Goal: Information Seeking & Learning: Find specific fact

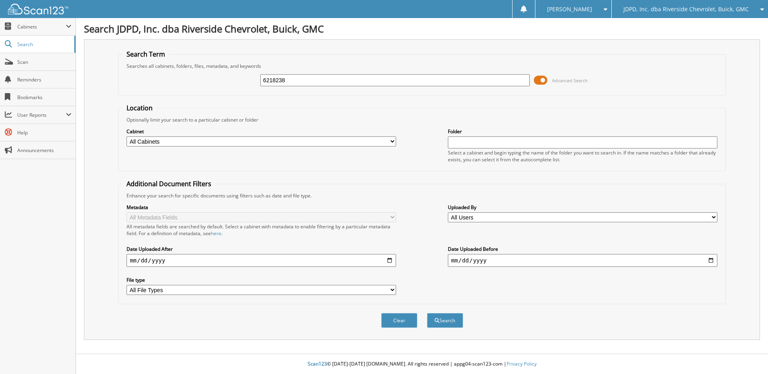
type input "6218238"
click at [427, 313] on button "Search" at bounding box center [445, 320] width 36 height 15
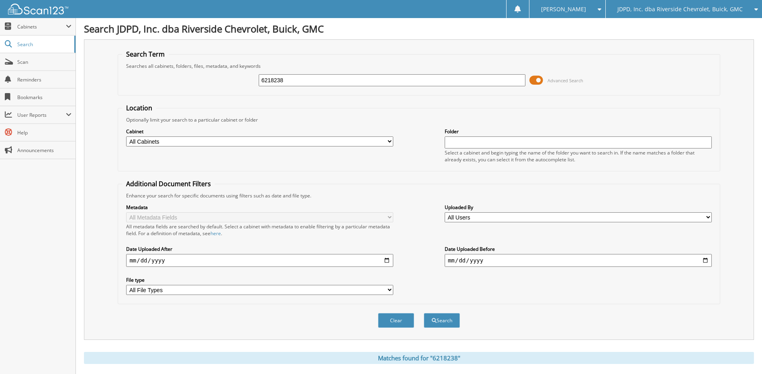
click at [319, 80] on input "6218238" at bounding box center [392, 80] width 267 height 12
type input "6218268"
click at [424, 313] on button "Search" at bounding box center [442, 320] width 36 height 15
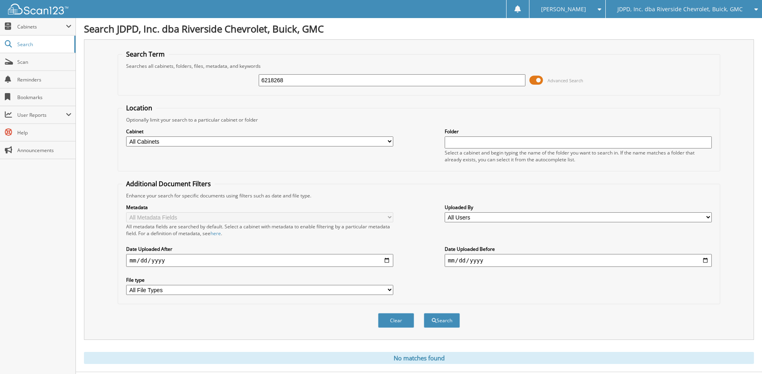
click at [345, 83] on input "6218268" at bounding box center [392, 80] width 267 height 12
click at [675, 5] on div "JDPD, Inc. dba Riverside Chevrolet, Buick, GMC" at bounding box center [684, 9] width 148 height 18
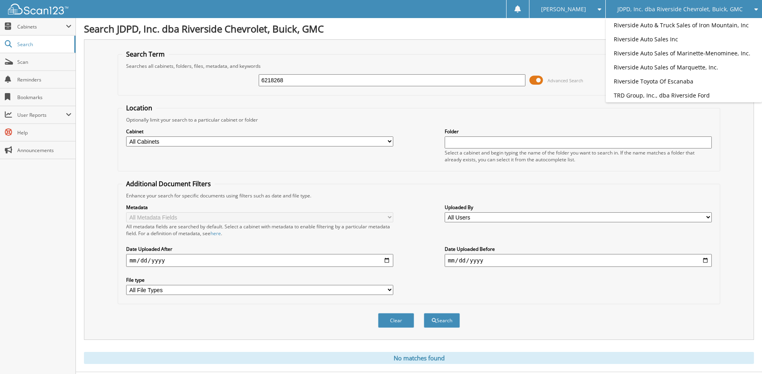
scroll to position [18, 0]
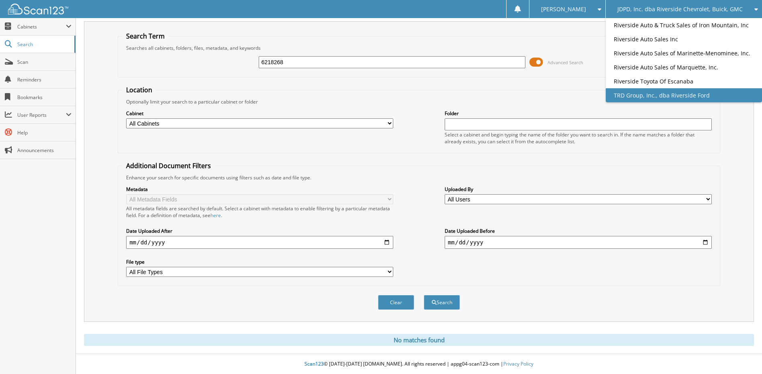
click at [681, 94] on link "TRD Group, Inc., dba Riverside Ford" at bounding box center [684, 95] width 156 height 14
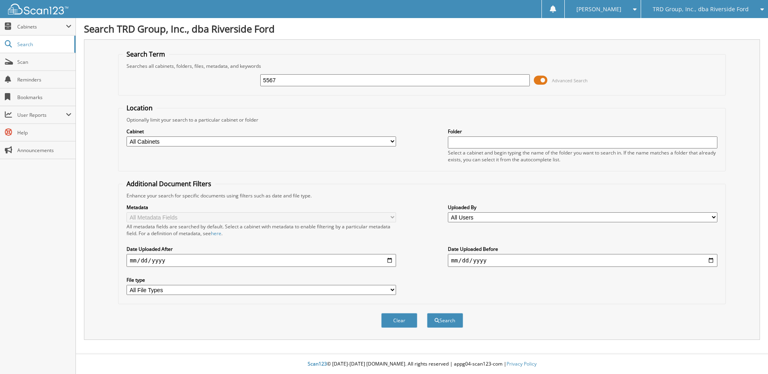
type input "5567"
click at [427, 313] on button "Search" at bounding box center [445, 320] width 36 height 15
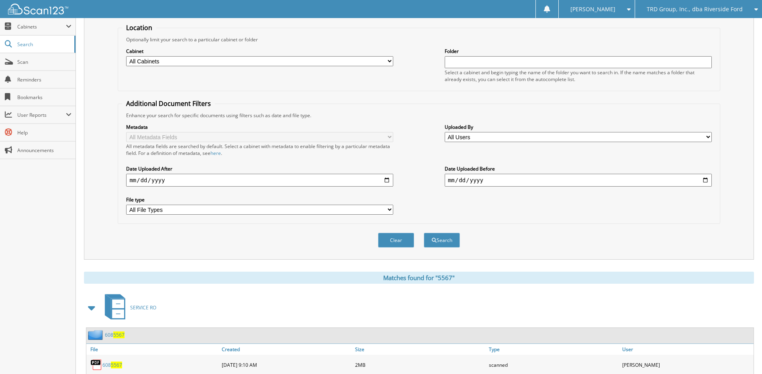
scroll to position [241, 0]
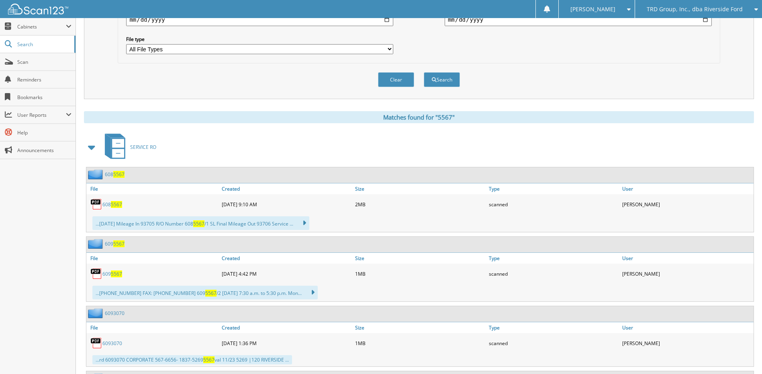
click at [90, 147] on span at bounding box center [91, 147] width 11 height 14
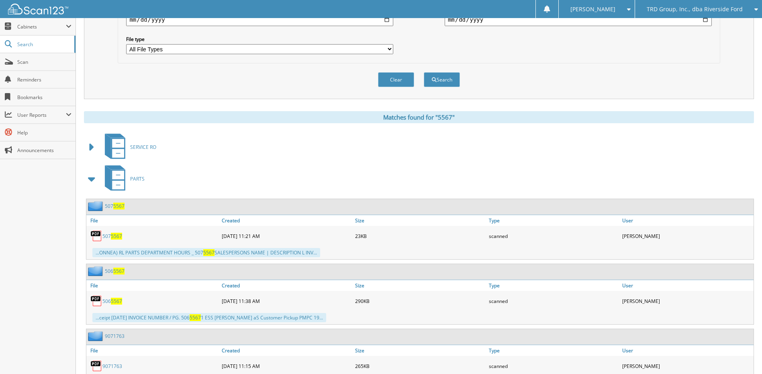
click at [94, 181] on span at bounding box center [91, 179] width 11 height 14
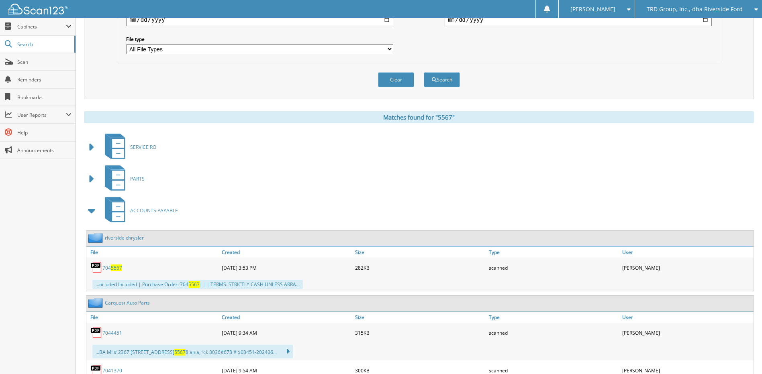
scroll to position [402, 0]
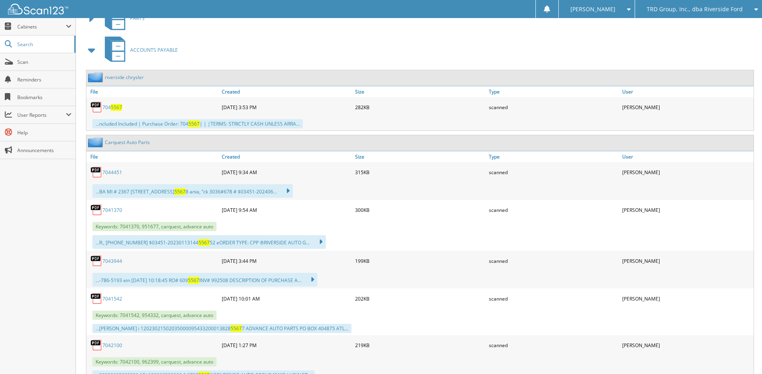
click at [94, 51] on span at bounding box center [91, 50] width 11 height 14
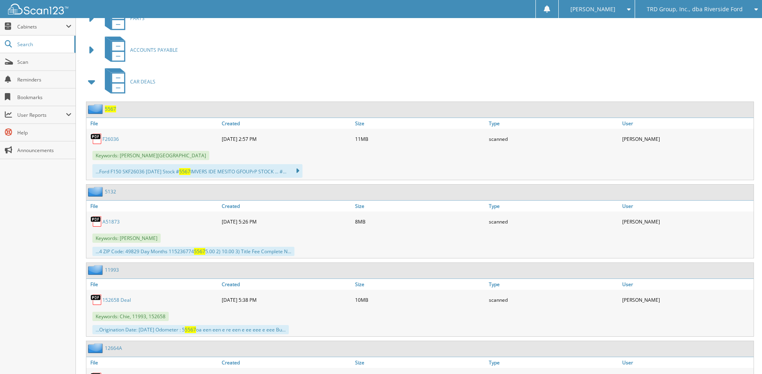
click at [111, 108] on span "5567" at bounding box center [110, 109] width 11 height 7
